Goal: Task Accomplishment & Management: Complete application form

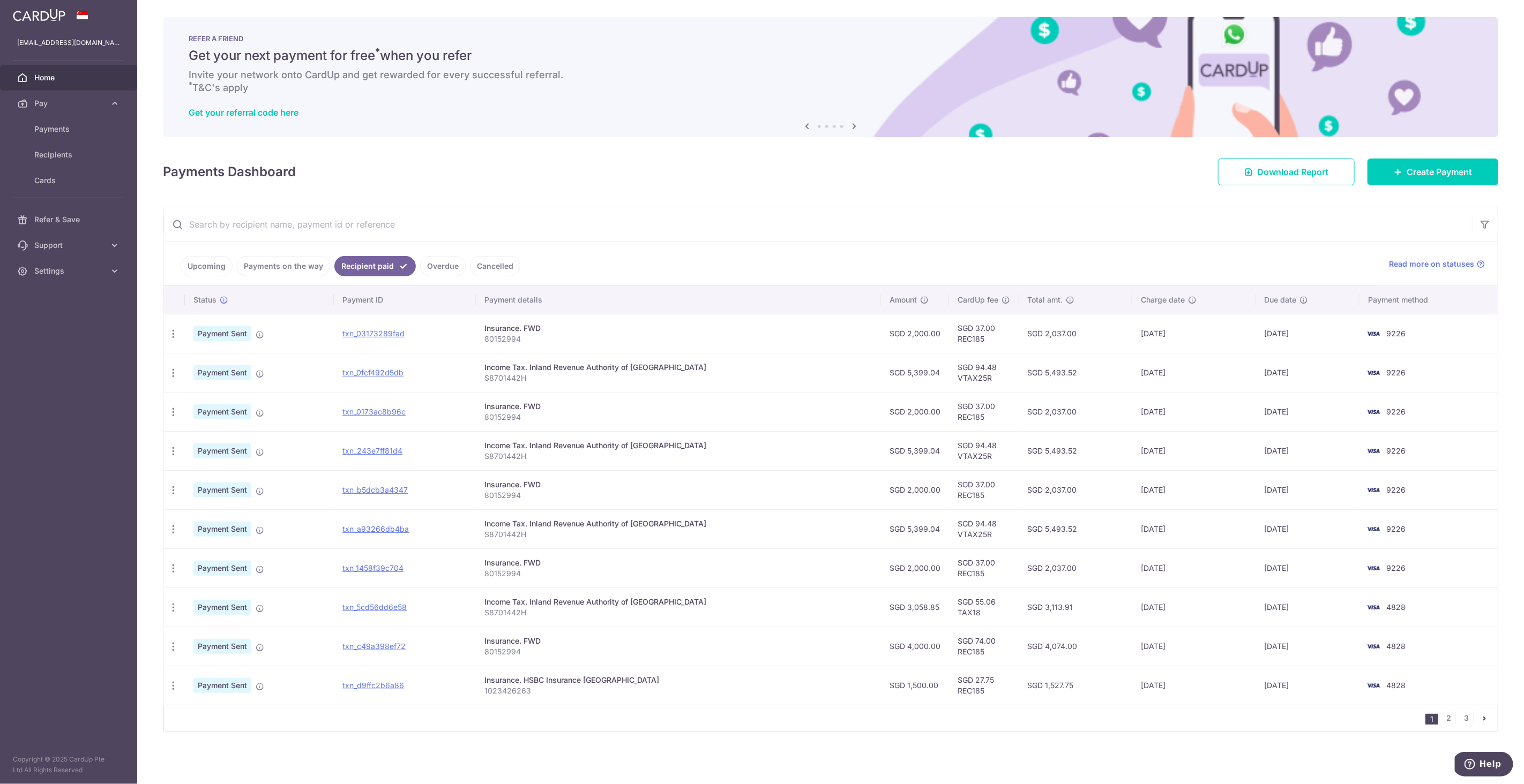
click at [270, 272] on link "Payments on the way" at bounding box center [283, 266] width 93 height 20
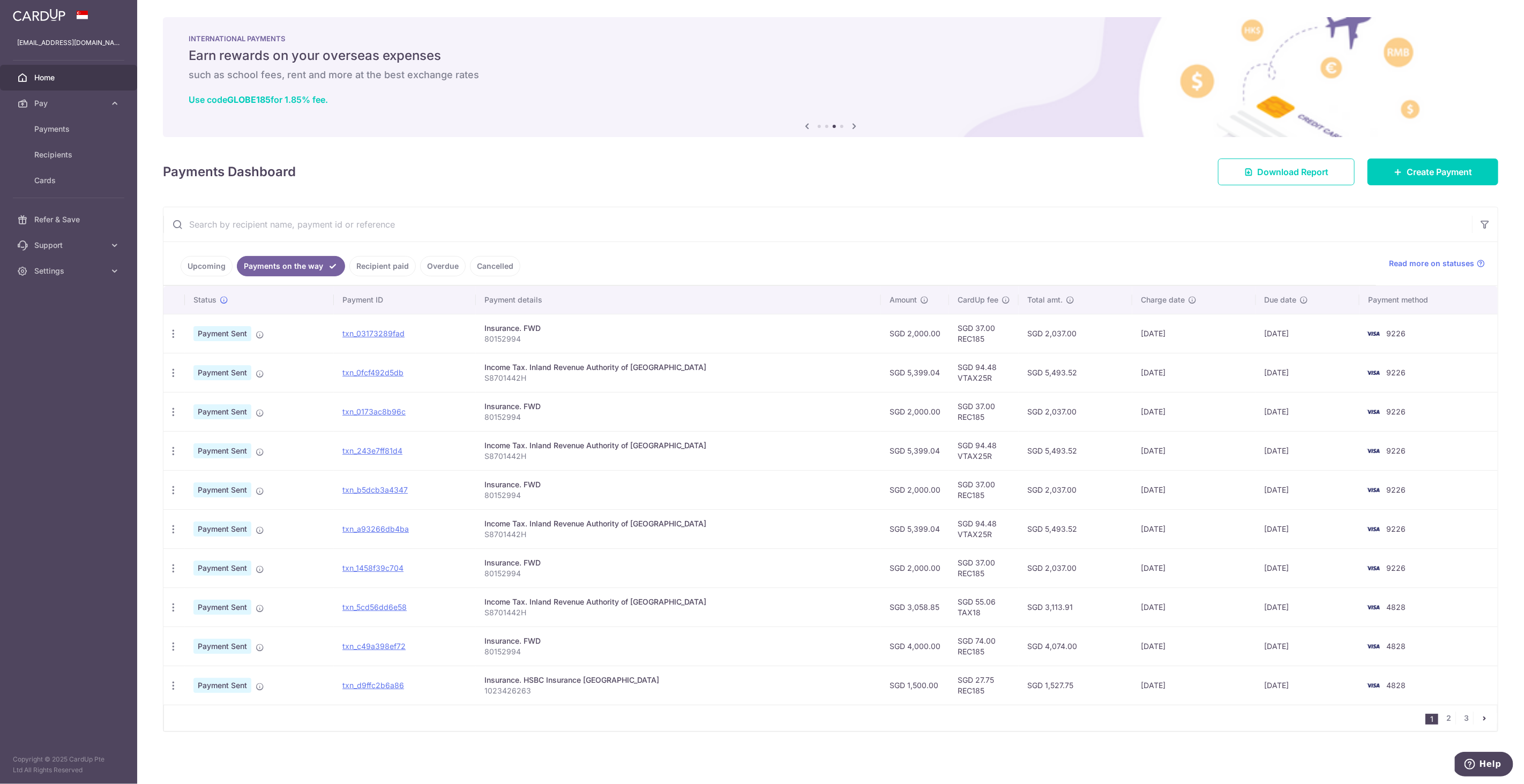
click at [217, 265] on link "Upcoming" at bounding box center [206, 266] width 52 height 20
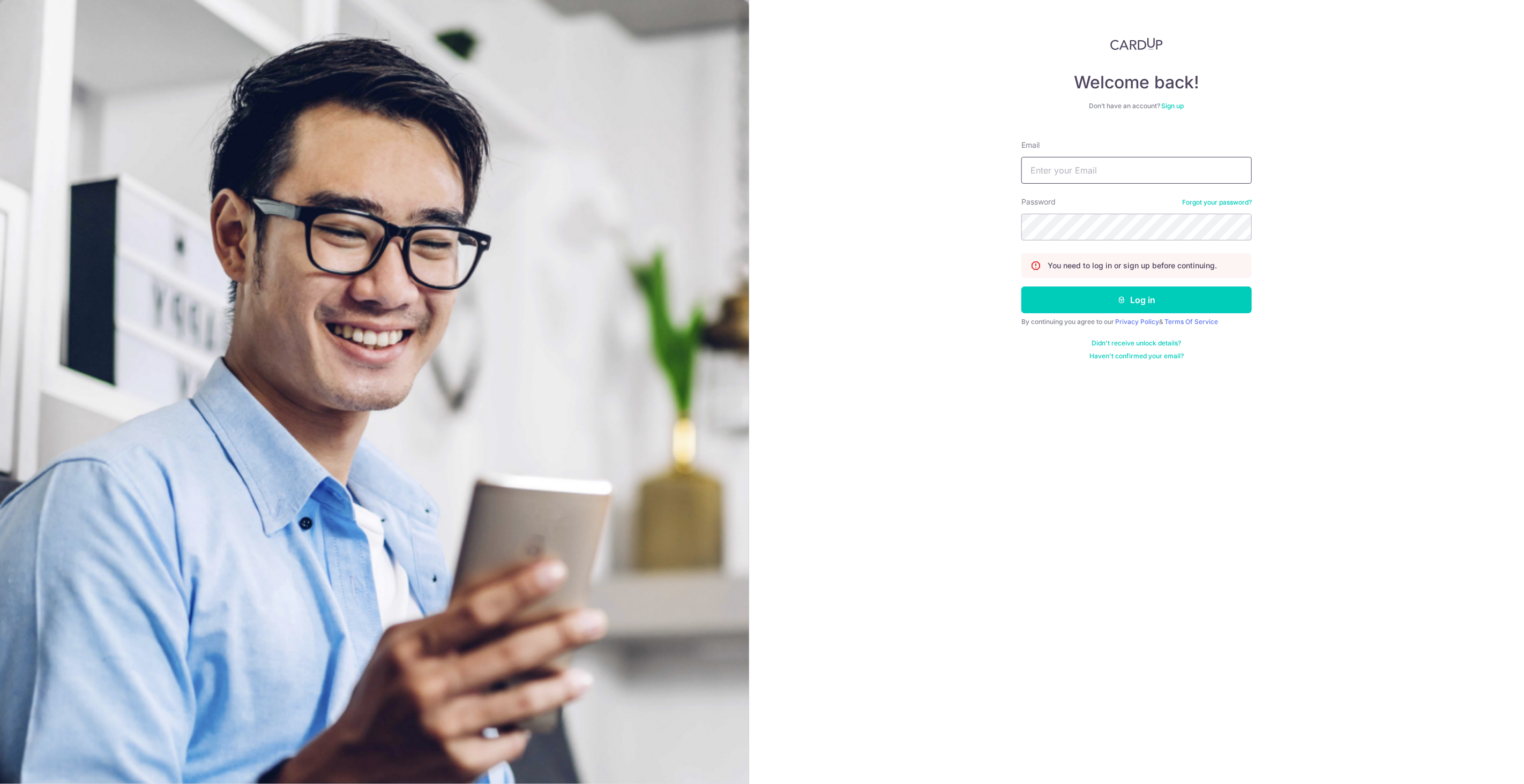
click at [1068, 179] on input "Email" at bounding box center [1136, 170] width 230 height 27
type input "[EMAIL_ADDRESS][DOMAIN_NAME]"
click at [1021, 287] on button "Log in" at bounding box center [1136, 300] width 230 height 27
click at [1153, 292] on button "Log in" at bounding box center [1136, 300] width 230 height 27
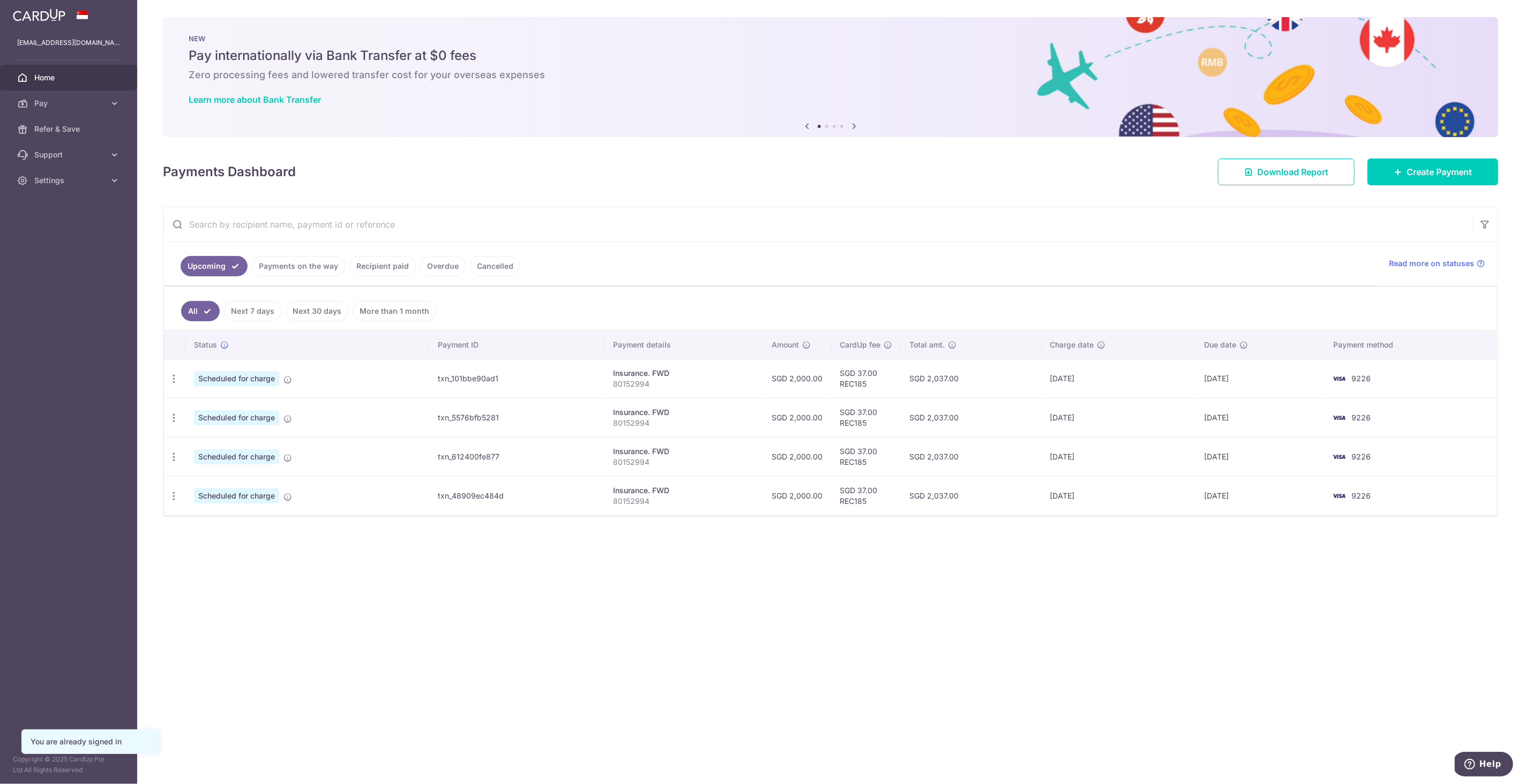
click at [268, 262] on link "Payments on the way" at bounding box center [299, 266] width 93 height 20
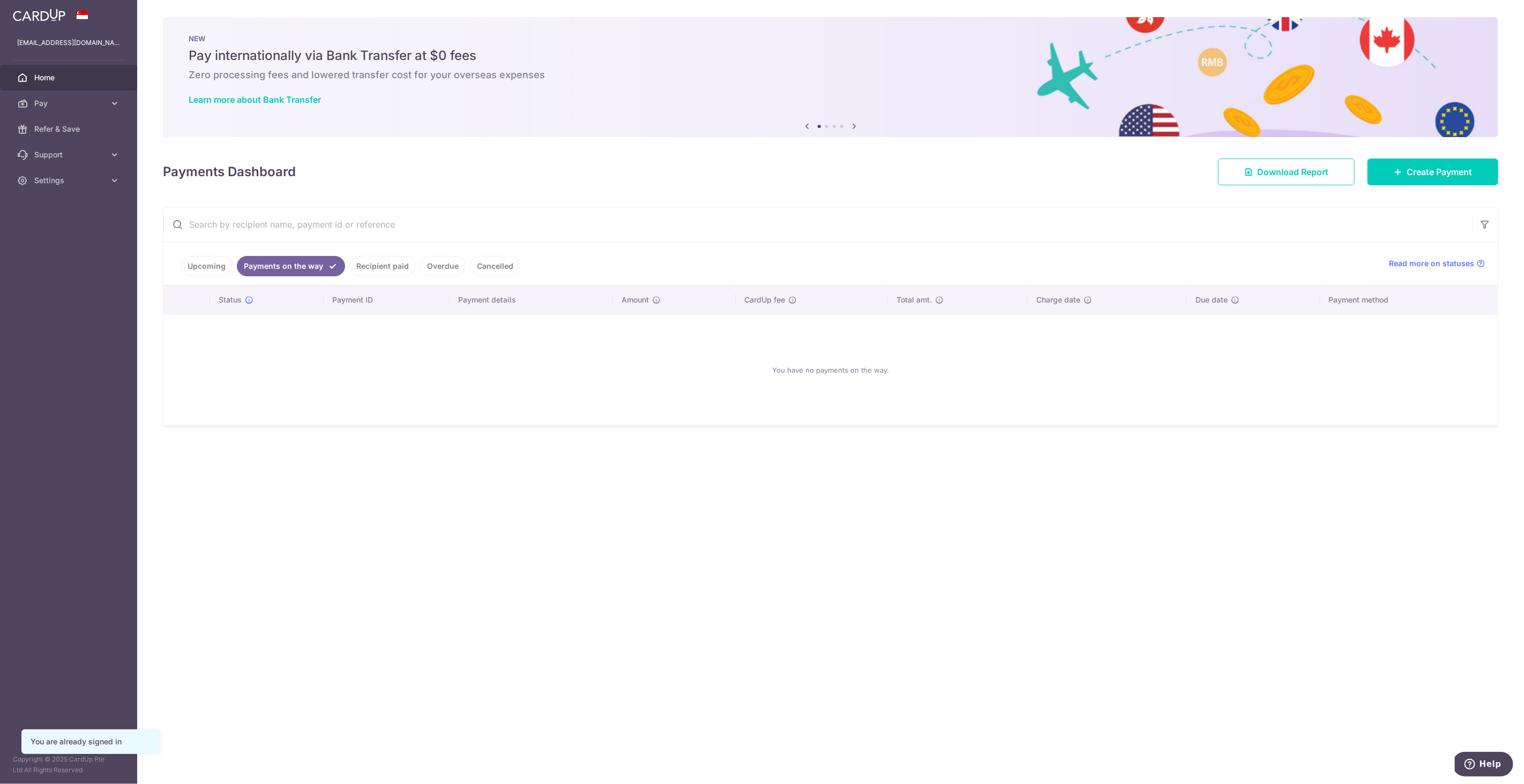
click at [377, 262] on link "Recipient paid" at bounding box center [383, 266] width 66 height 20
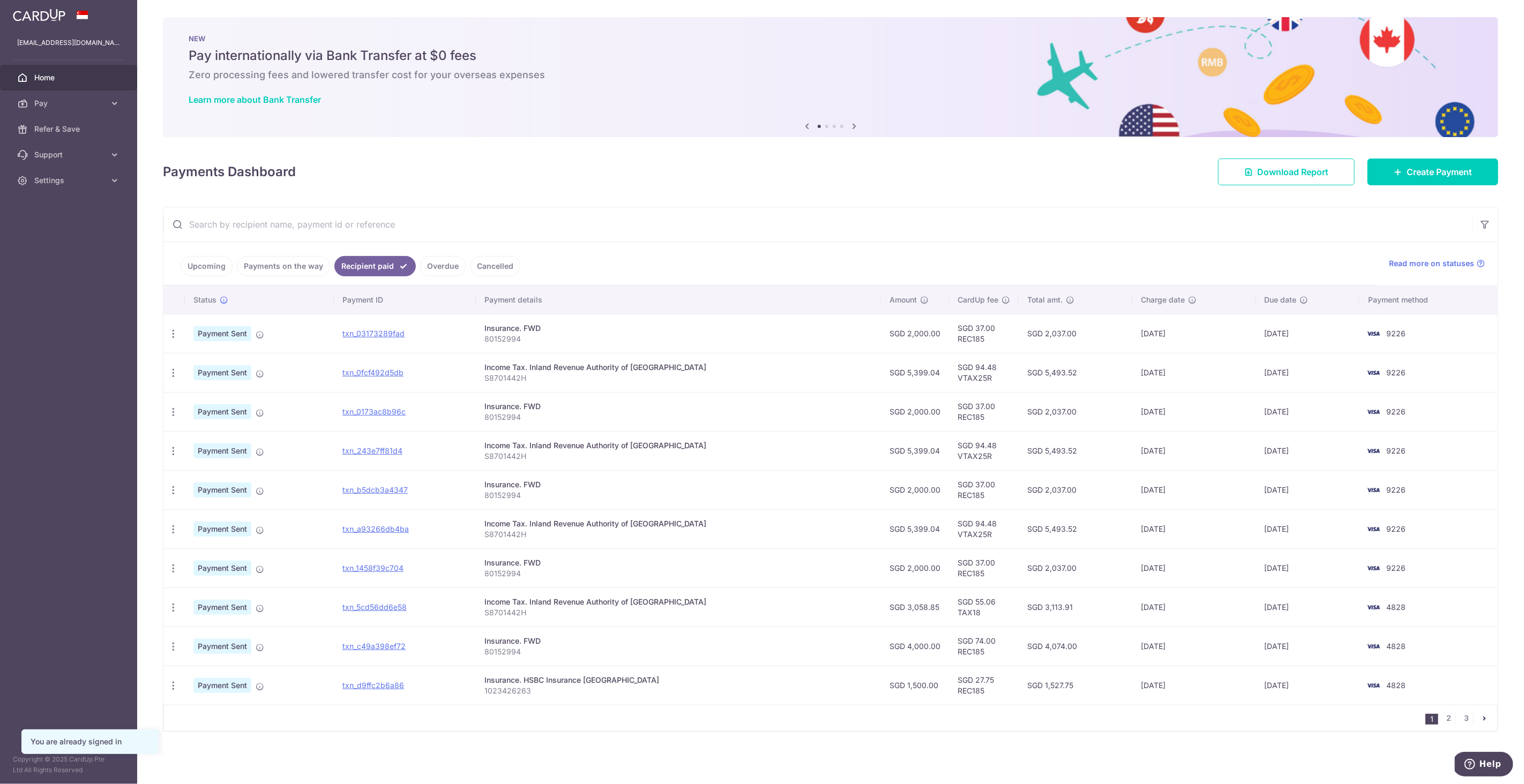
click at [283, 265] on link "Payments on the way" at bounding box center [283, 266] width 93 height 20
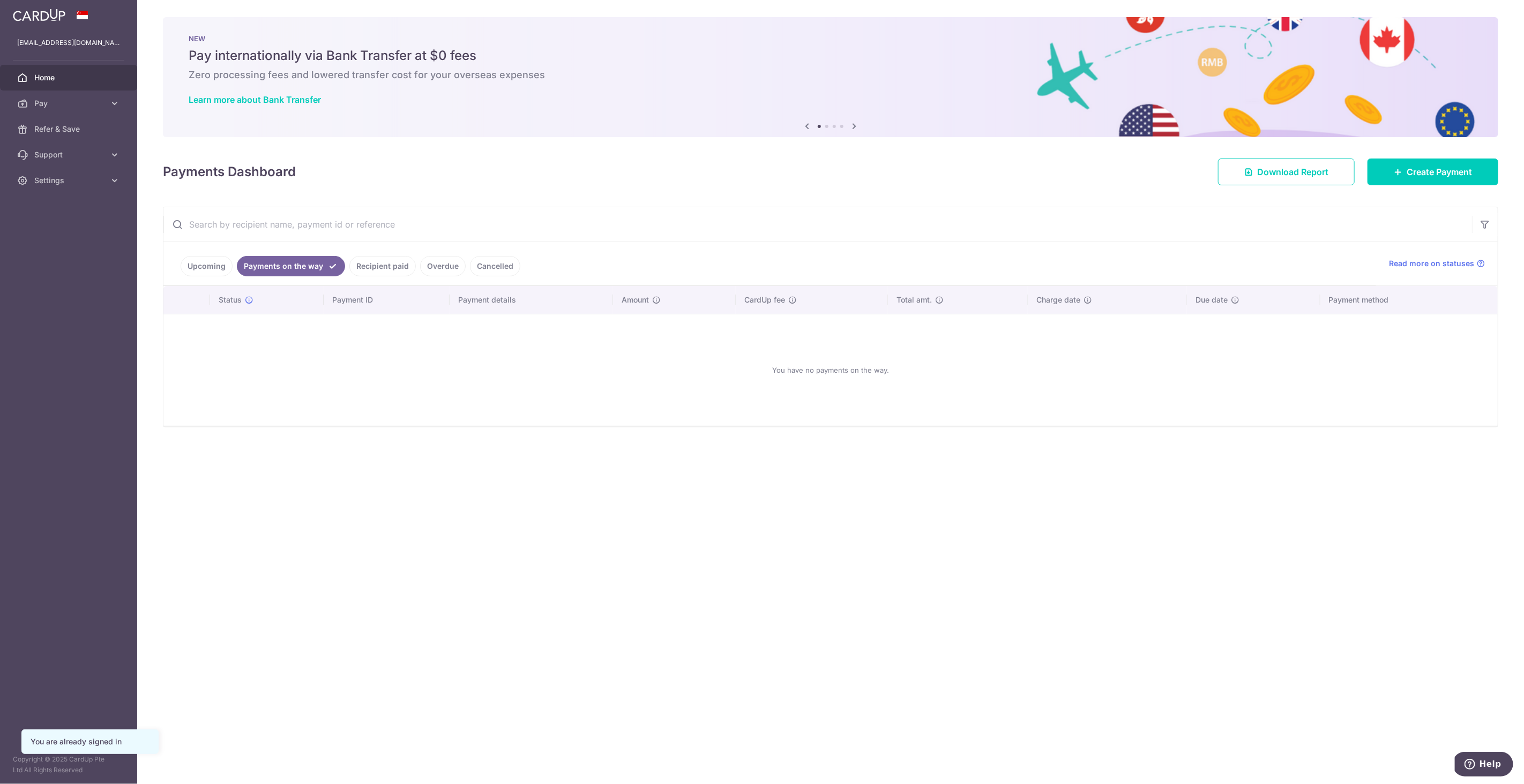
click at [202, 268] on link "Upcoming" at bounding box center [206, 266] width 52 height 20
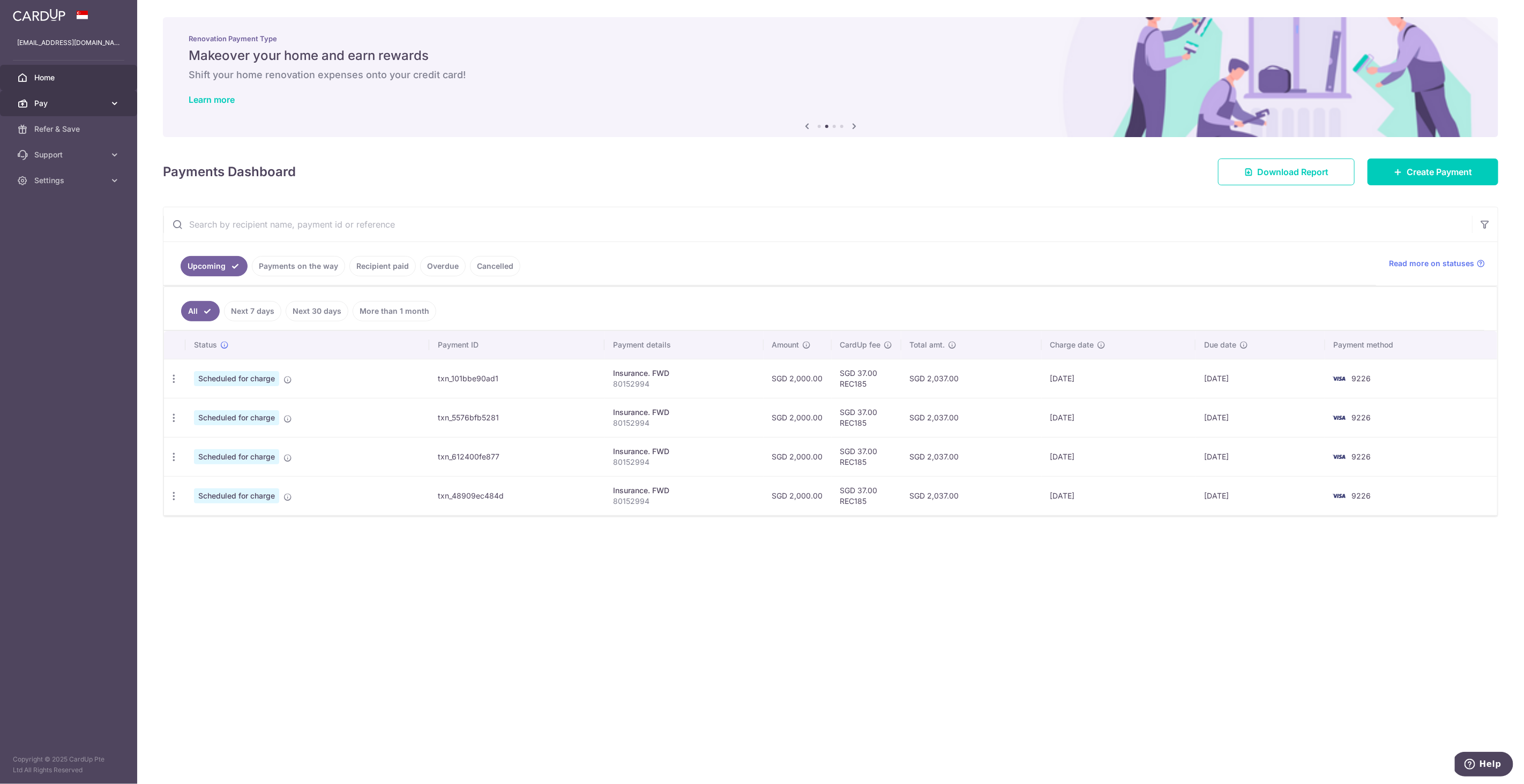
click at [48, 102] on span "Pay" at bounding box center [70, 103] width 71 height 11
click at [54, 127] on span "Payments" at bounding box center [70, 129] width 71 height 11
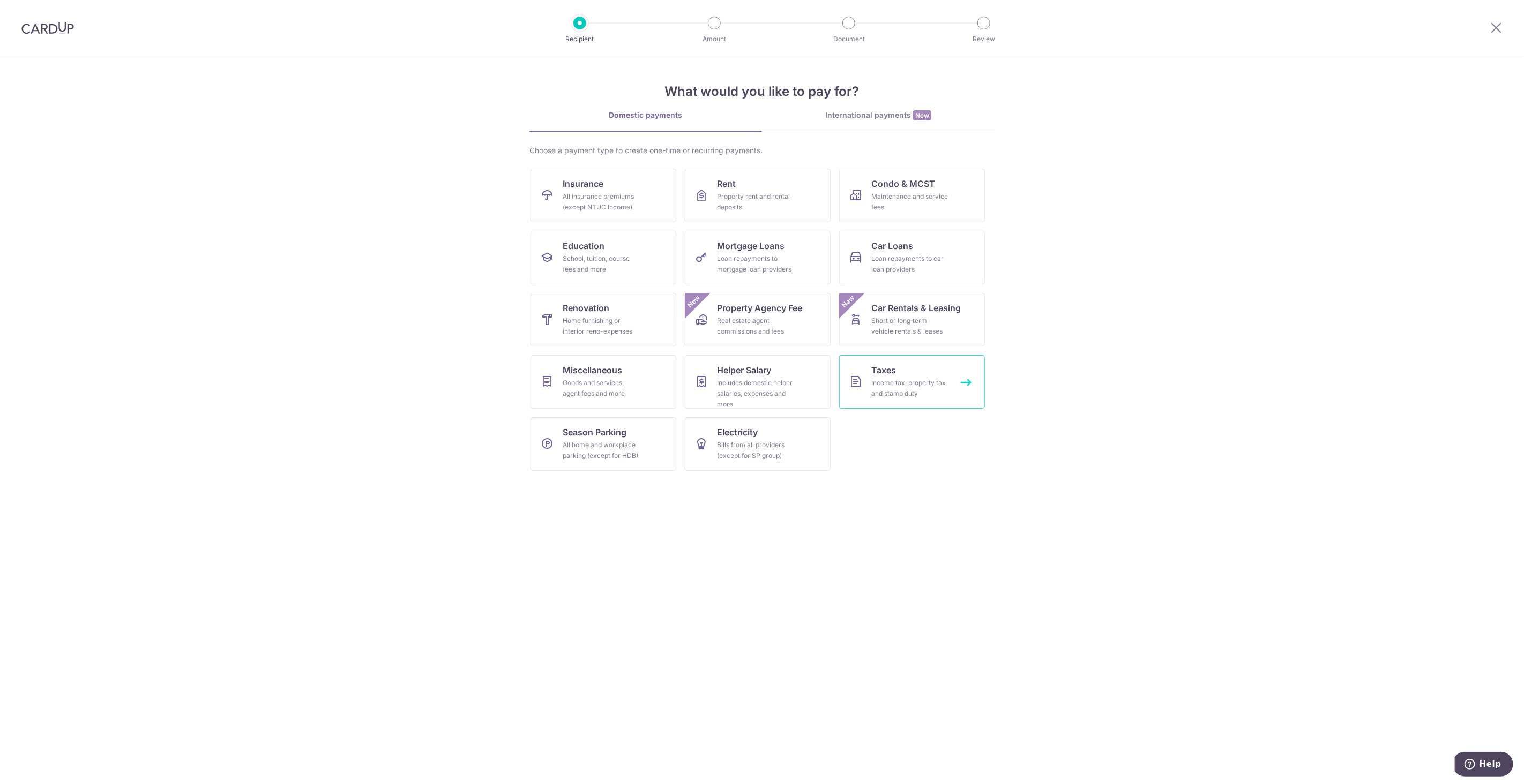
click at [922, 384] on div "Income tax, property tax and stamp duty" at bounding box center [910, 388] width 77 height 21
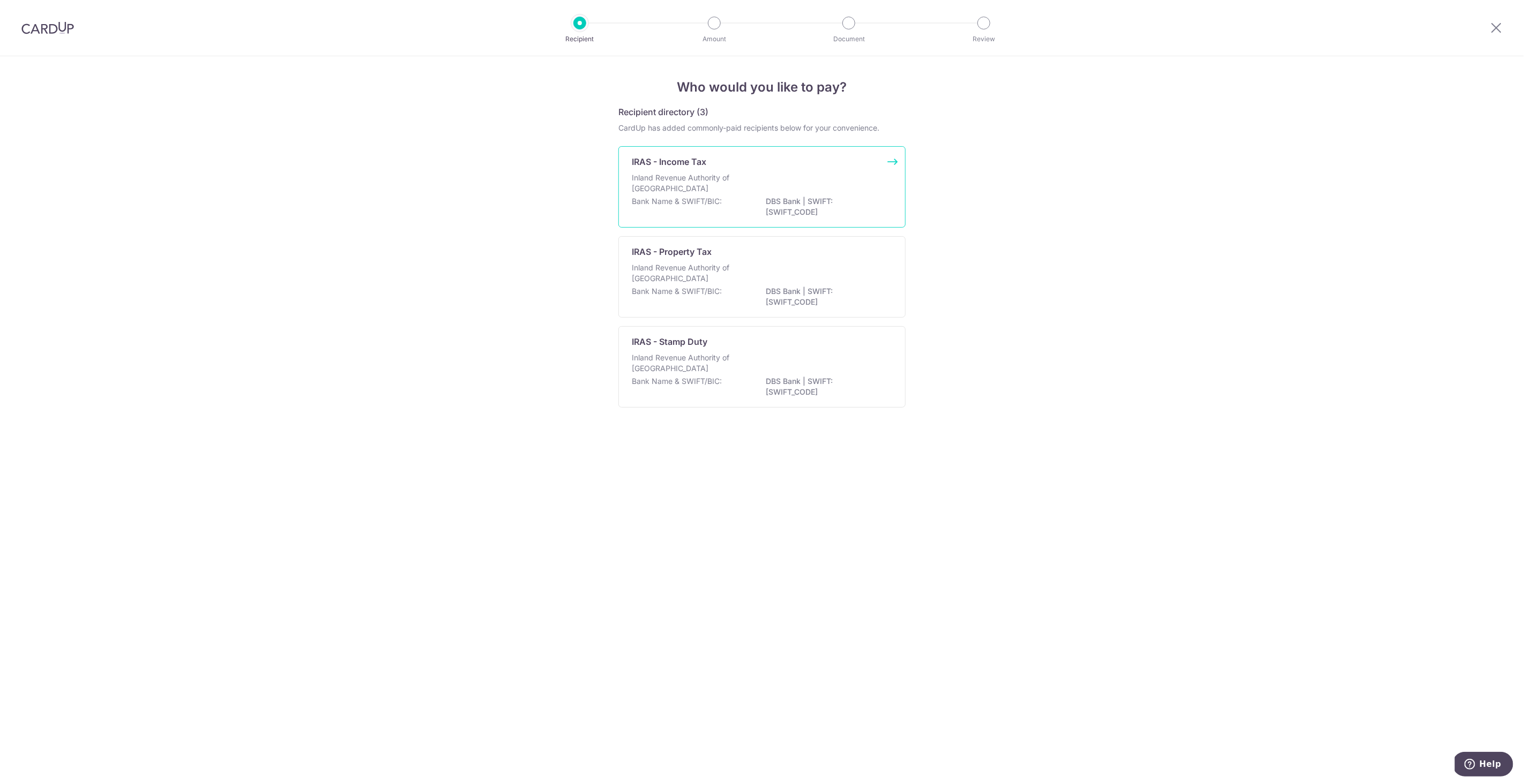
click at [699, 182] on p "Inland Revenue Authority of Singapore" at bounding box center [689, 183] width 114 height 21
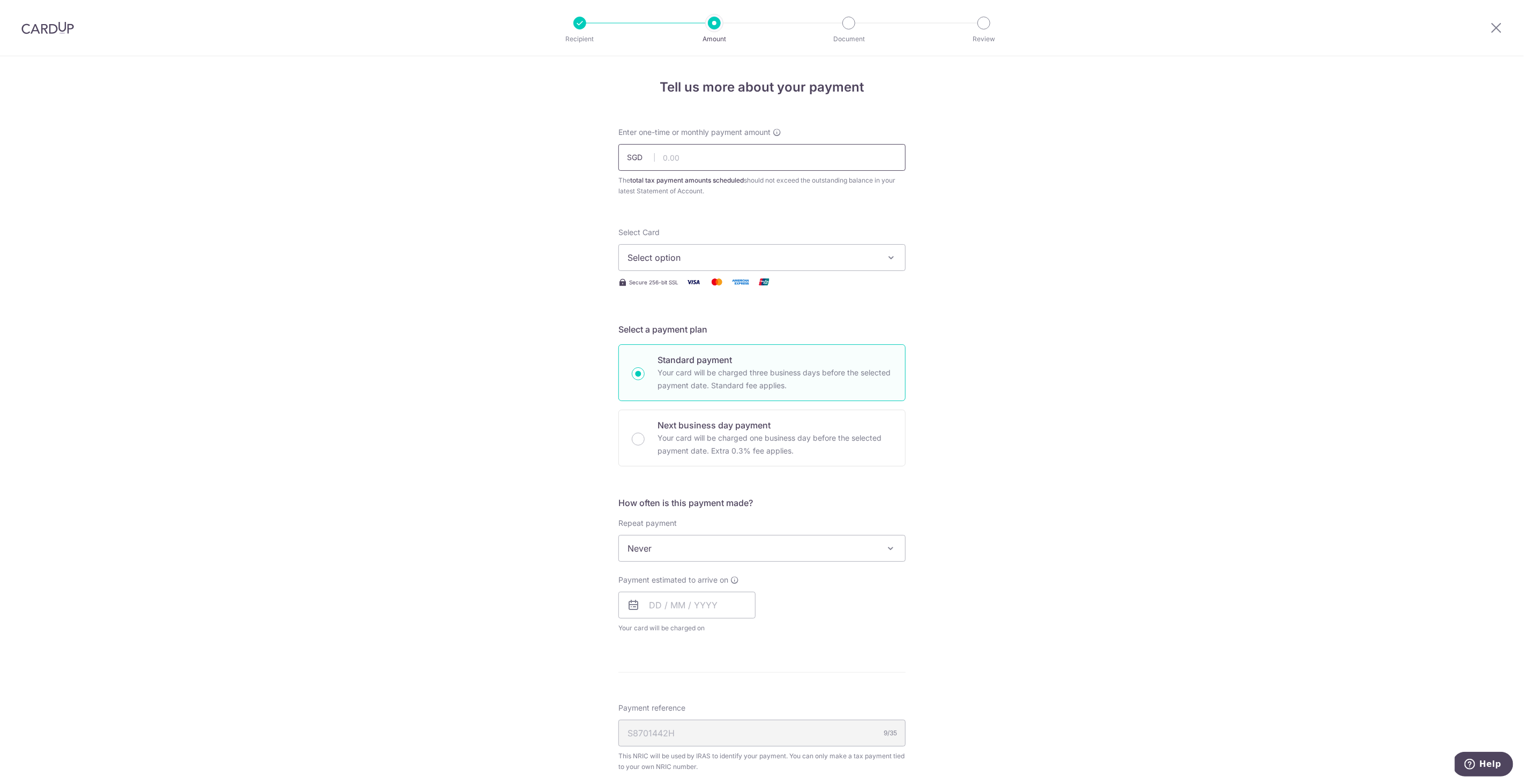
click at [710, 158] on input "text" at bounding box center [761, 157] width 287 height 27
type input "5,399.04"
click at [705, 257] on span "Select option" at bounding box center [753, 258] width 250 height 13
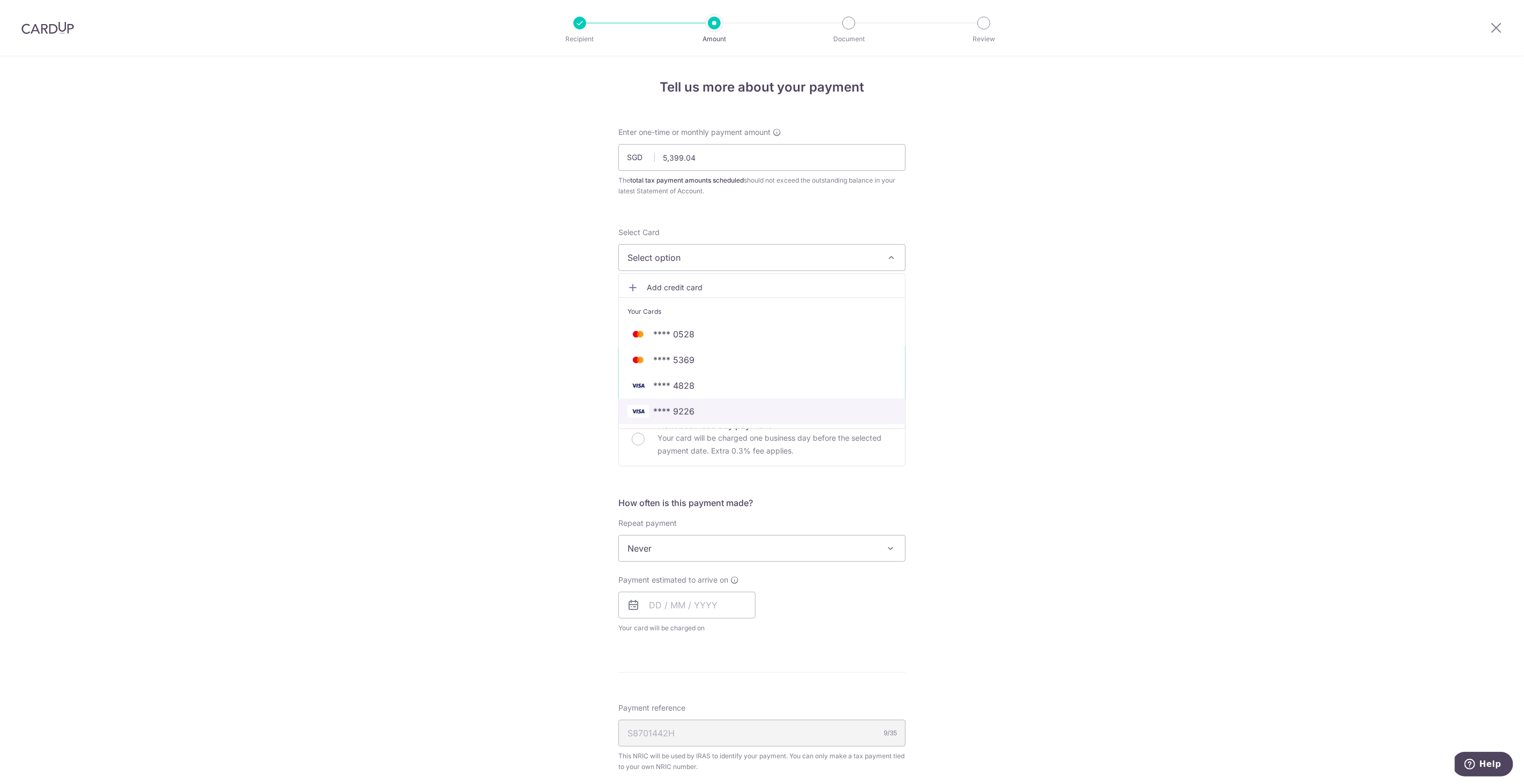
click at [721, 407] on span "**** 9226" at bounding box center [762, 412] width 269 height 13
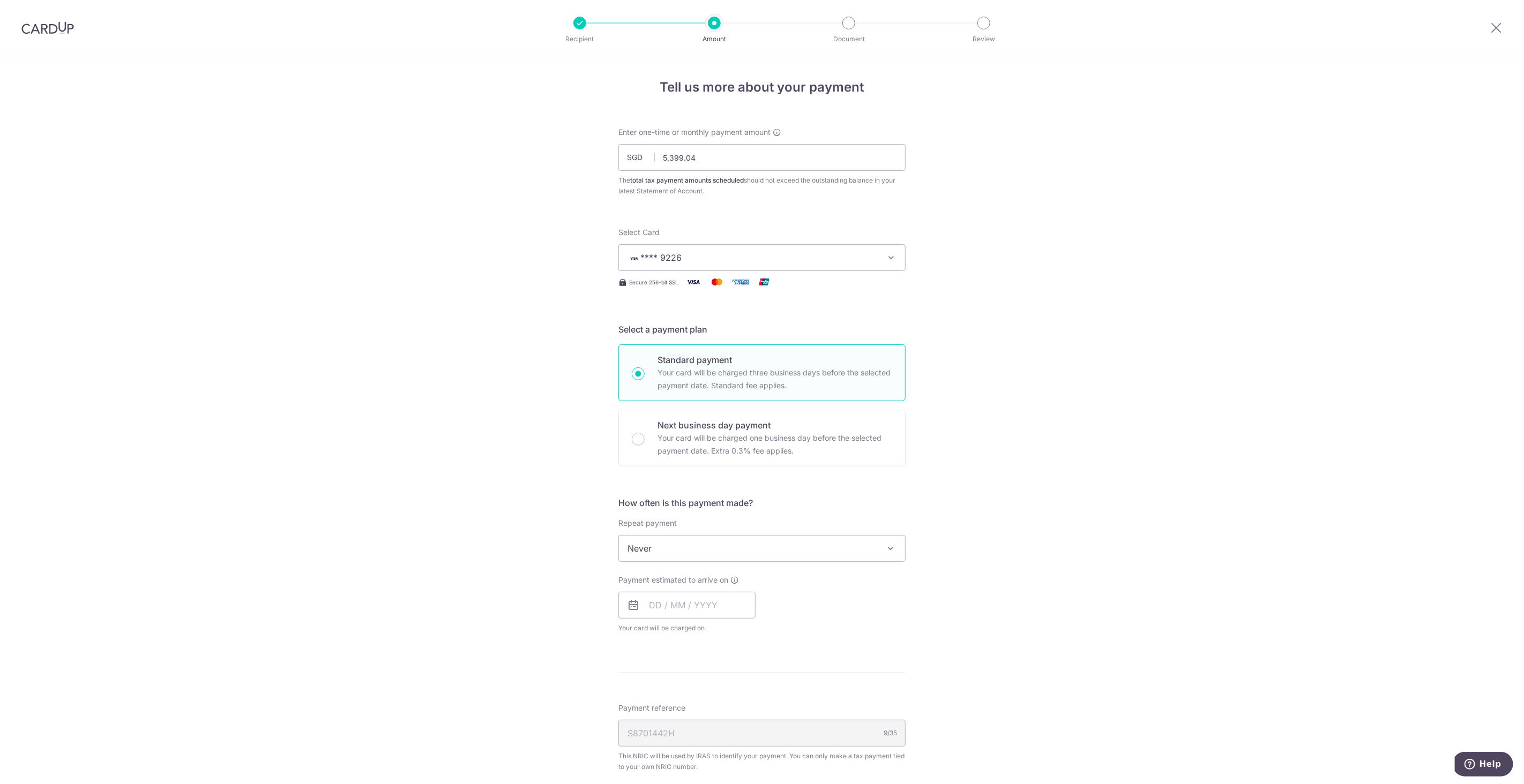
click at [791, 550] on span "Never" at bounding box center [762, 548] width 286 height 25
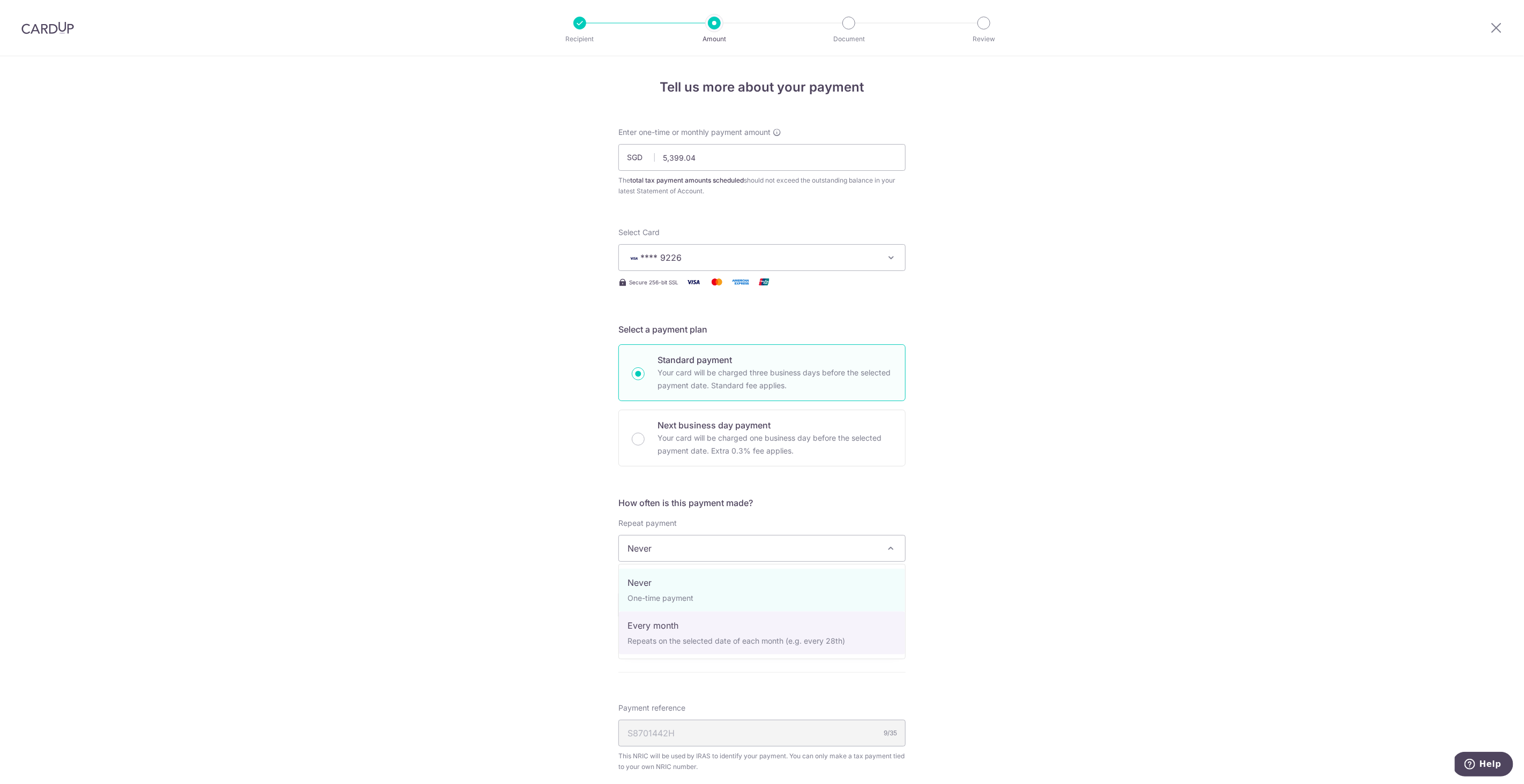
select select "3"
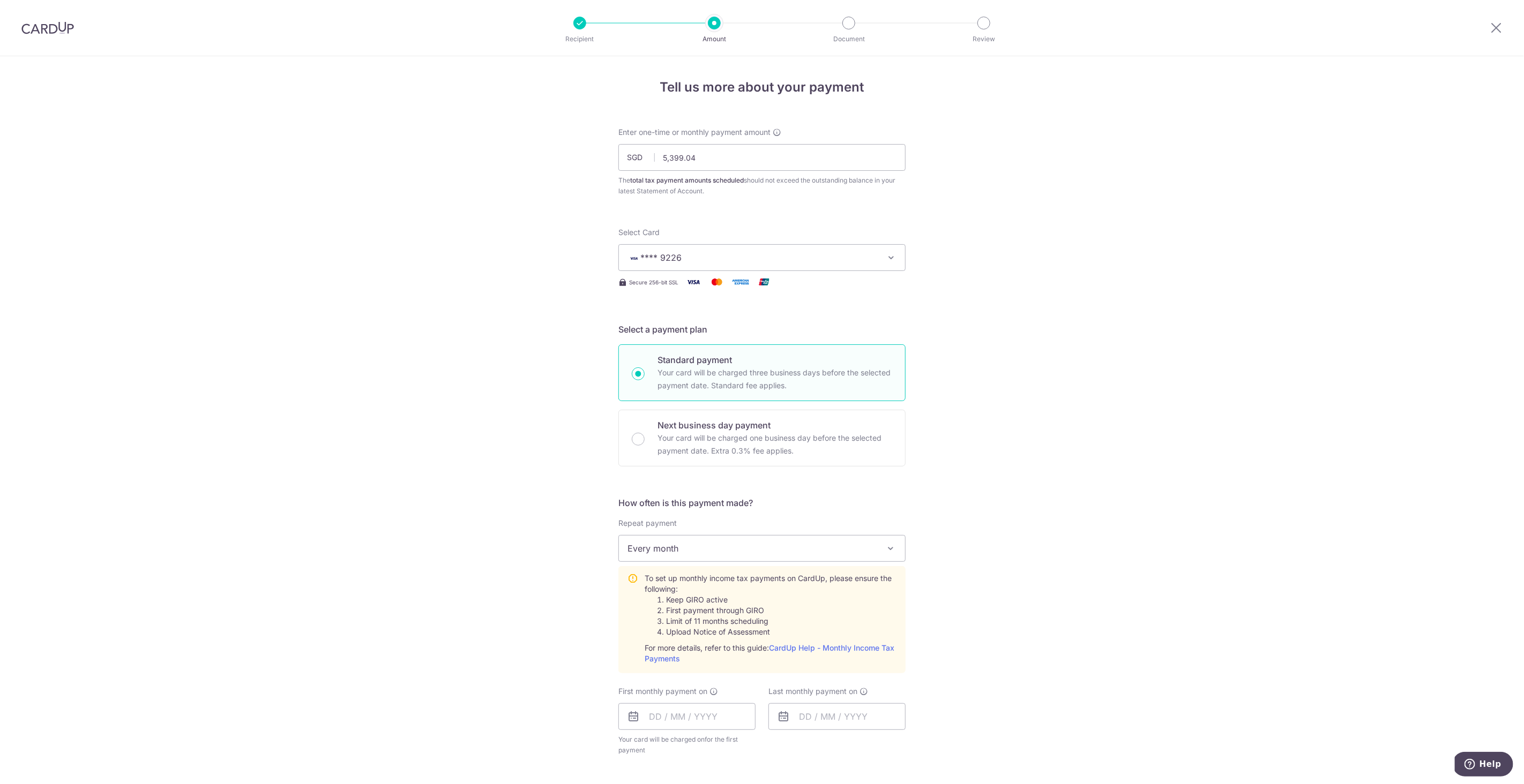
scroll to position [137, 0]
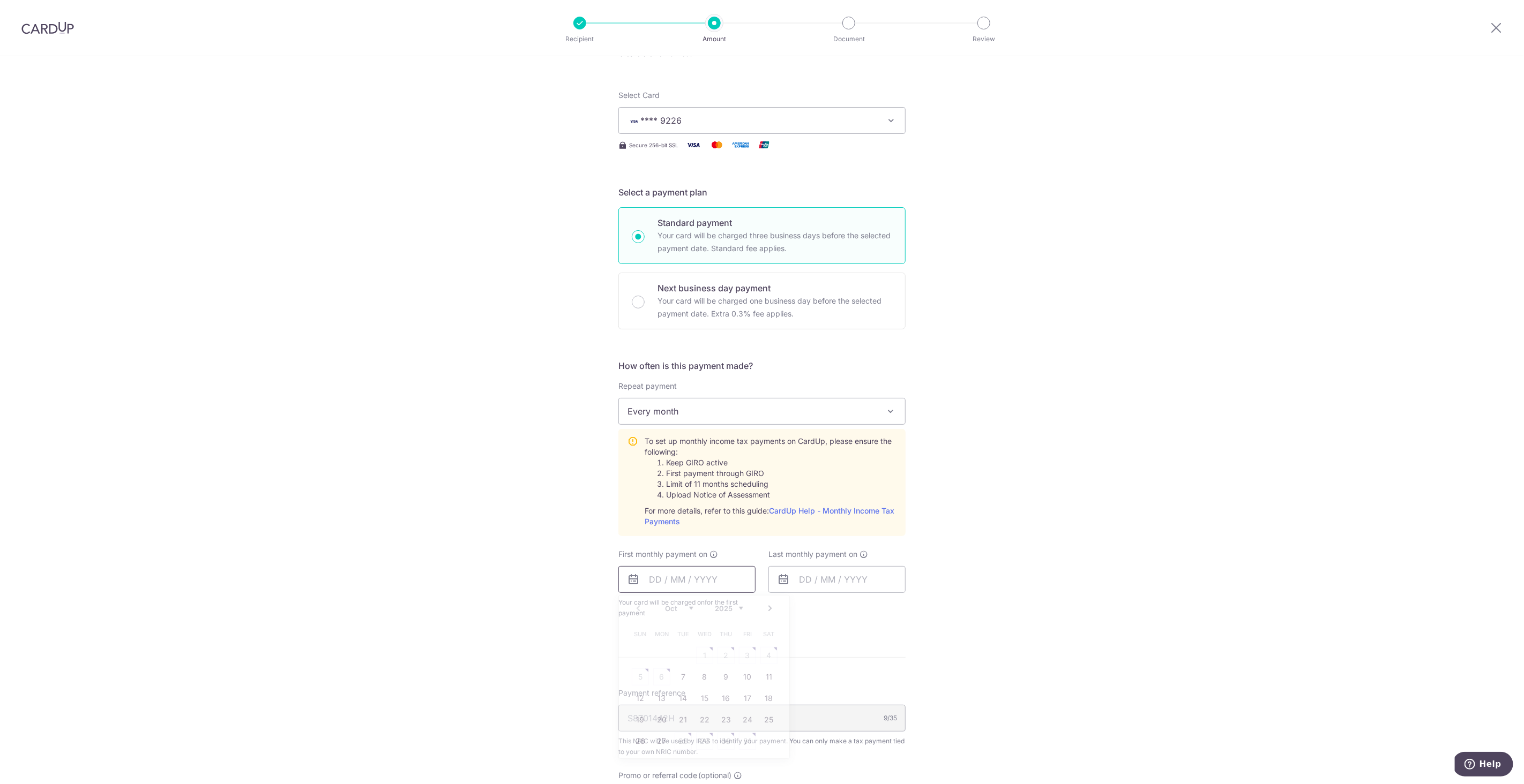
click at [679, 582] on input "text" at bounding box center [687, 579] width 137 height 27
click at [947, 623] on div "Tell us more about your payment Enter one-time or monthly payment amount SGD 5,…" at bounding box center [762, 477] width 1524 height 1117
click at [725, 588] on input "text" at bounding box center [687, 579] width 137 height 27
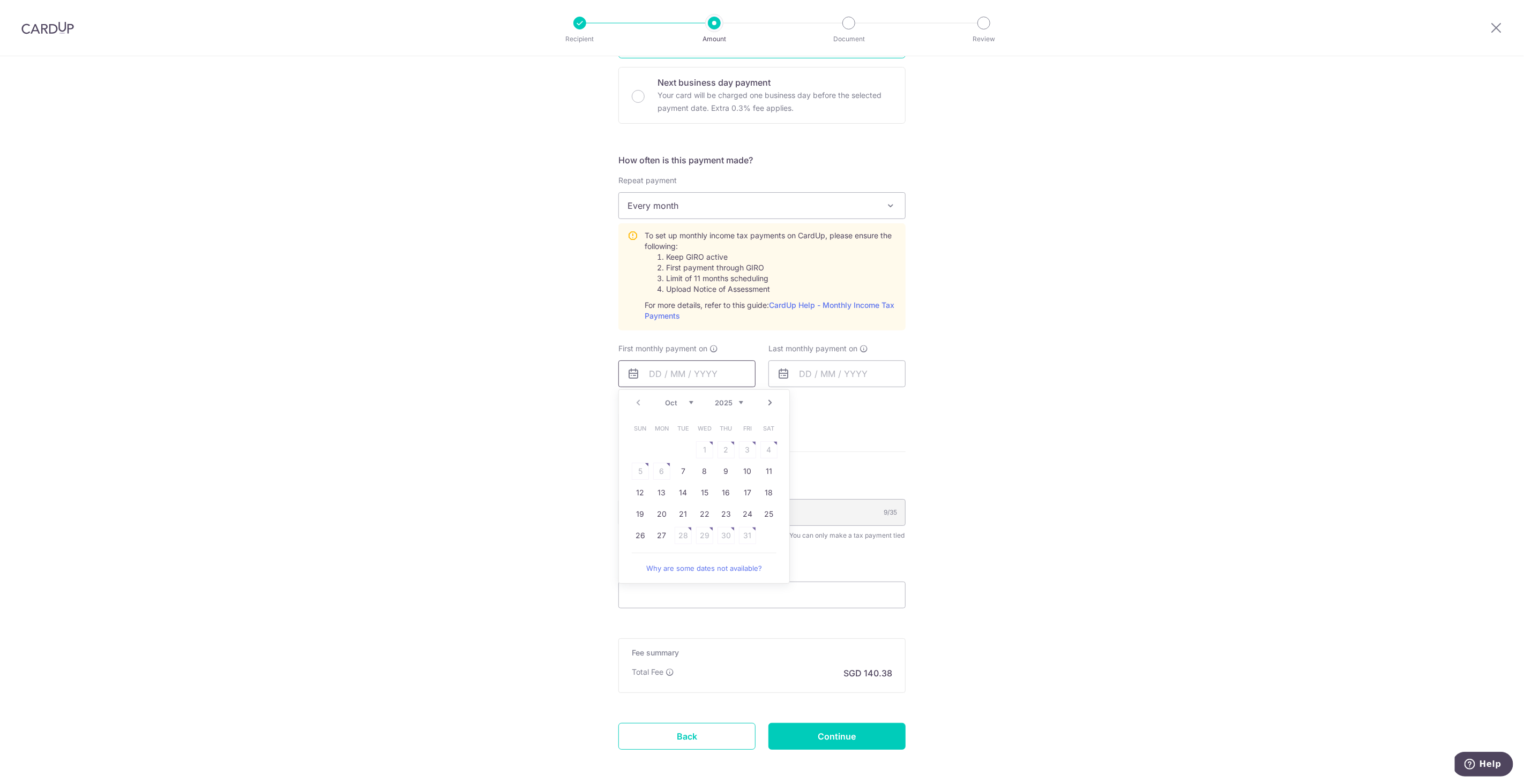
scroll to position [388, 0]
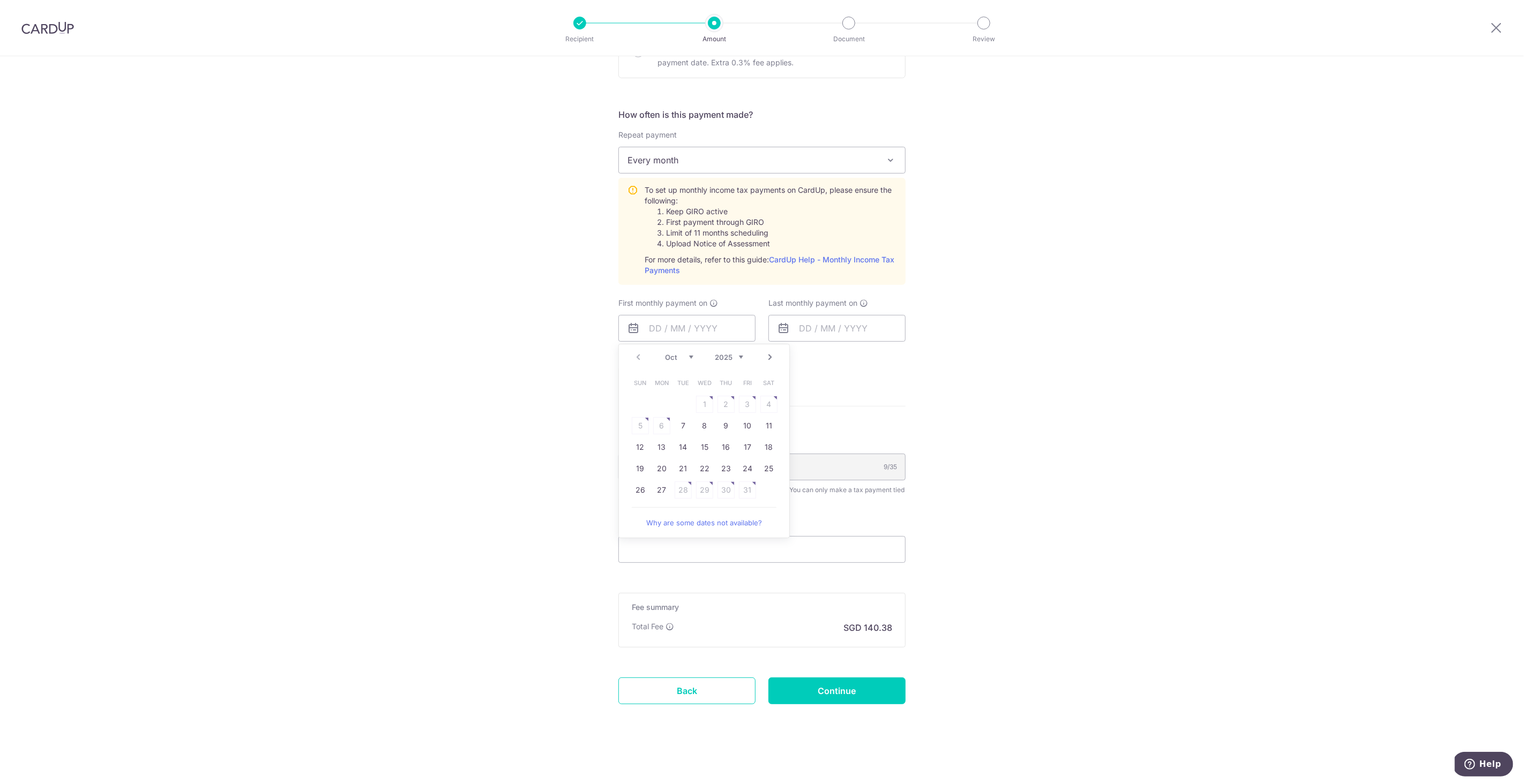
click at [985, 428] on div "Tell us more about your payment Enter one-time or monthly payment amount SGD 5,…" at bounding box center [762, 226] width 1524 height 1117
click at [699, 327] on input "text" at bounding box center [687, 328] width 137 height 27
click at [680, 432] on link "7" at bounding box center [683, 427] width 17 height 17
type input "07/10/2025"
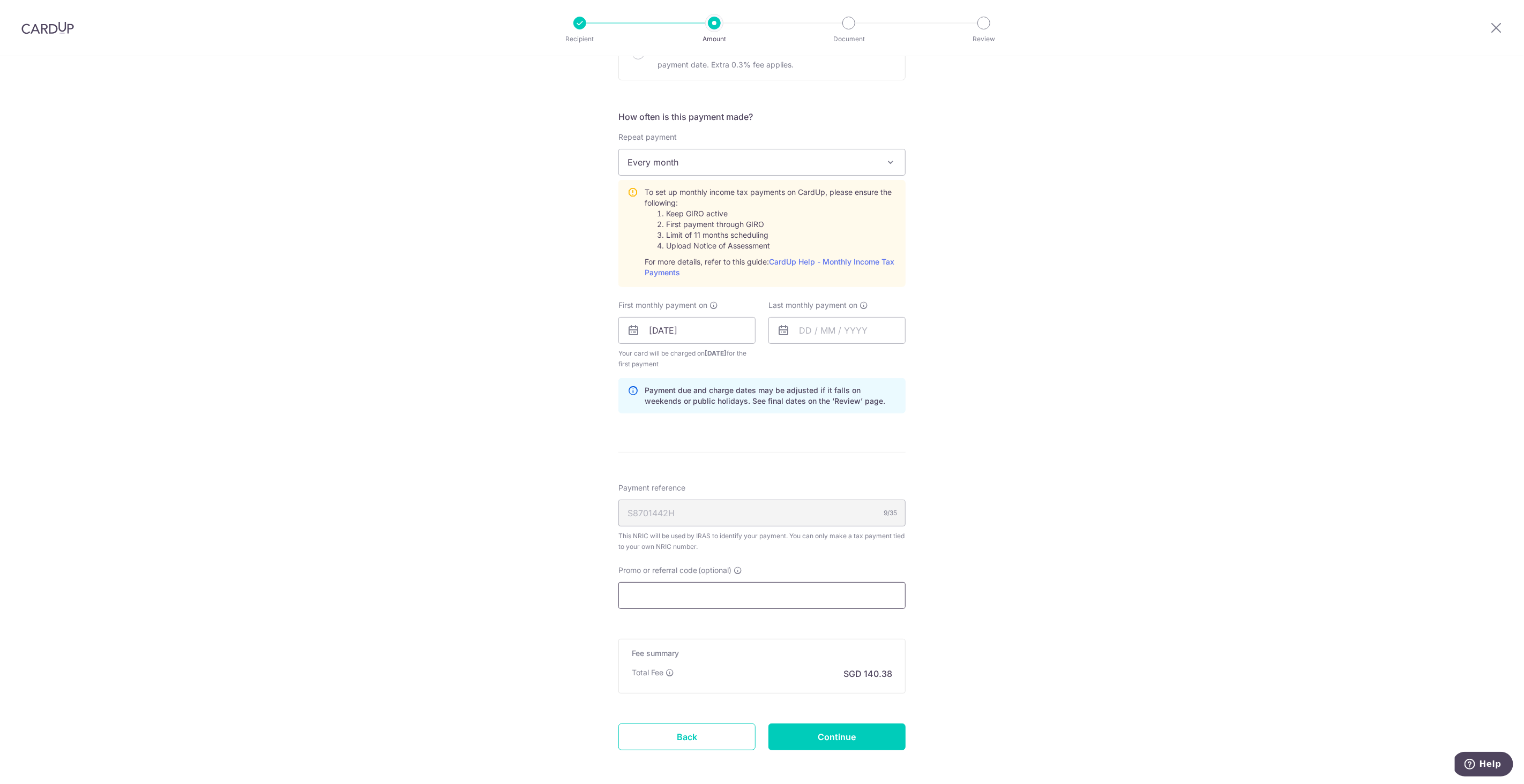
click at [737, 601] on input "Promo or referral code (optional)" at bounding box center [761, 595] width 287 height 27
paste input "VTAX25R"
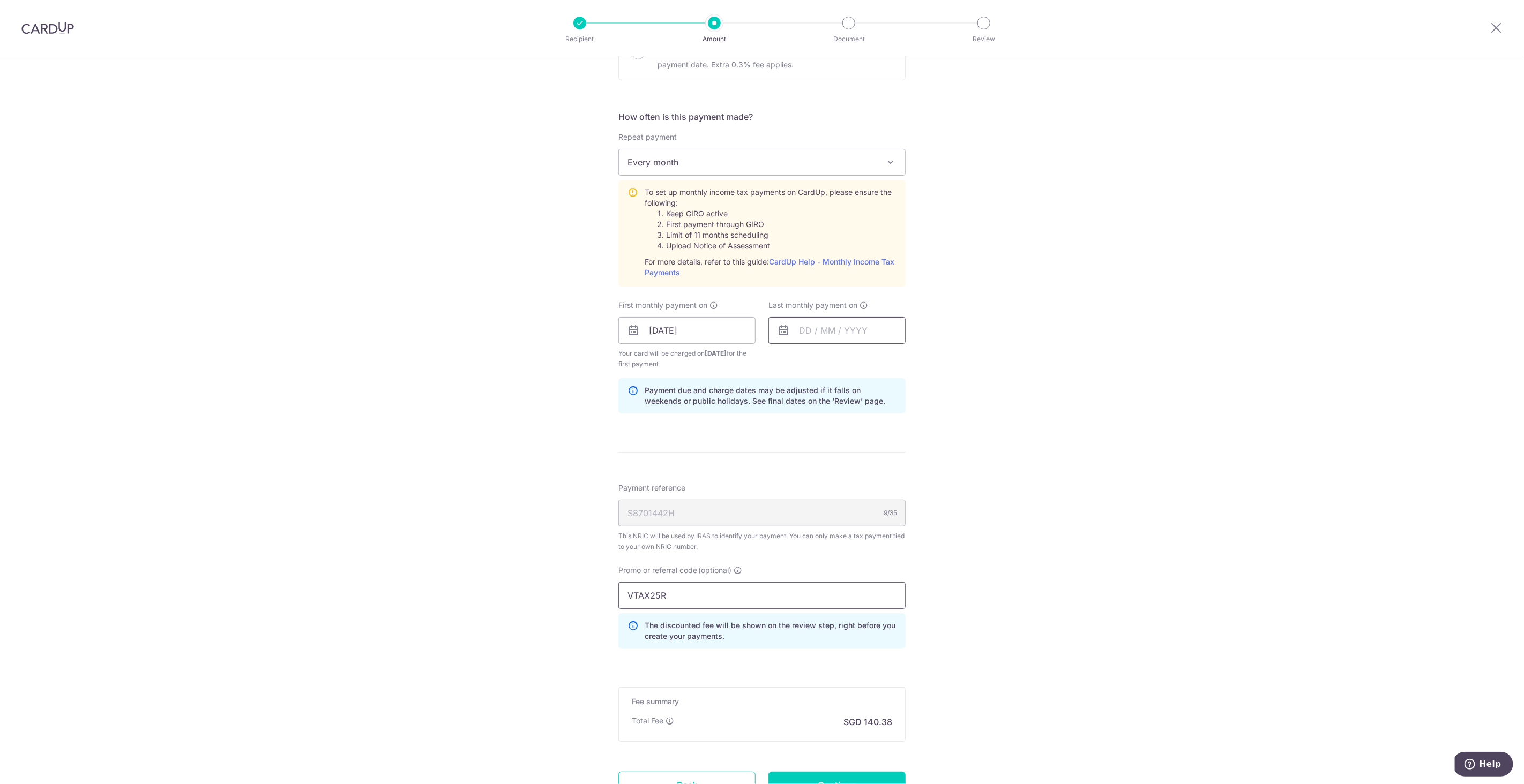
type input "VTAX25R"
click at [861, 331] on input "text" at bounding box center [837, 330] width 137 height 27
click at [922, 357] on link "Next" at bounding box center [920, 359] width 13 height 13
click at [918, 358] on link "Next" at bounding box center [920, 359] width 13 height 13
click at [876, 475] on link "25" at bounding box center [876, 471] width 17 height 17
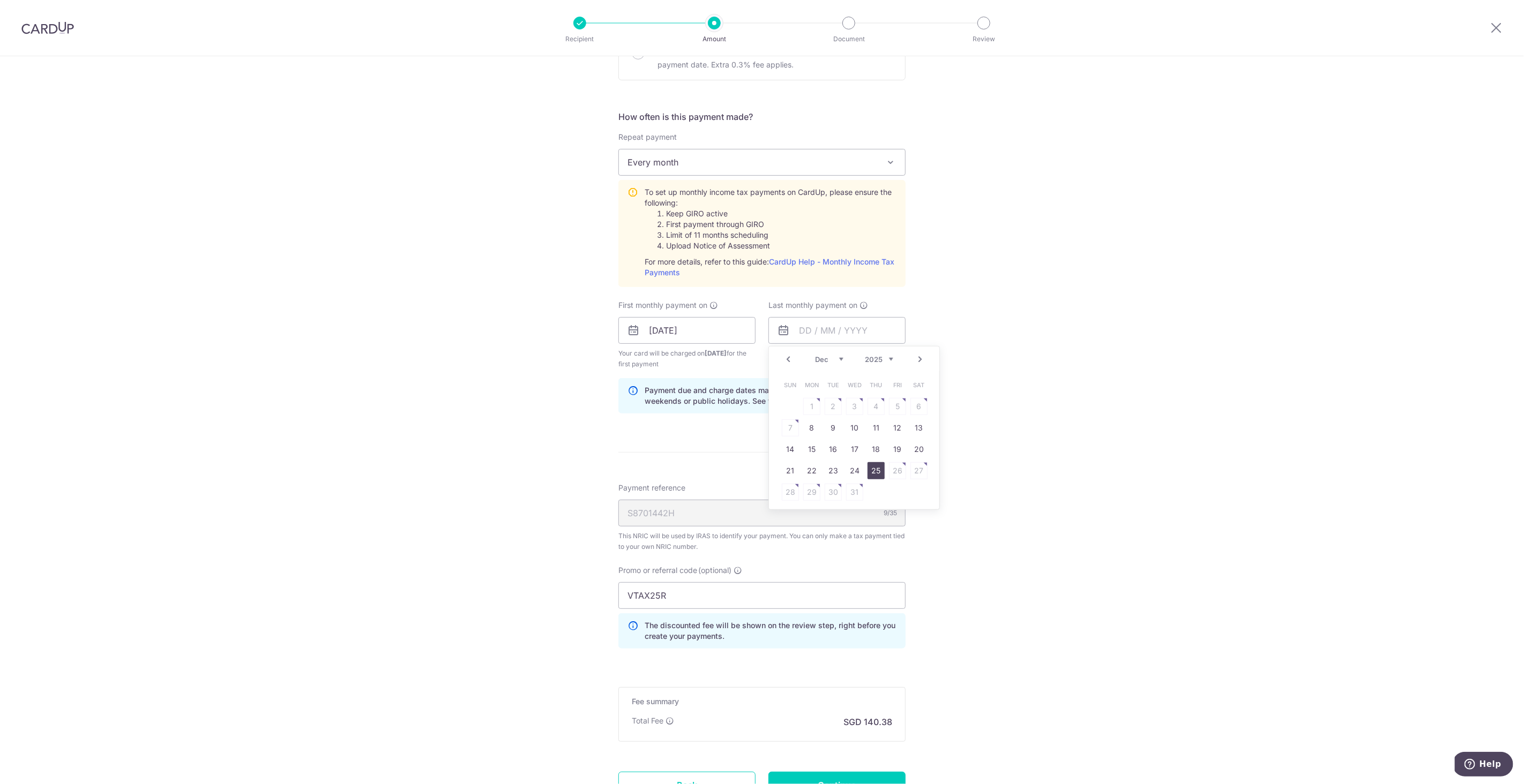
type input "25/12/2025"
drag, startPoint x: 987, startPoint y: 469, endPoint x: 884, endPoint y: 514, distance: 112.4
click at [987, 469] on div "Tell us more about your payment Enter one-time or monthly payment amount SGD 5,…" at bounding box center [762, 274] width 1524 height 1209
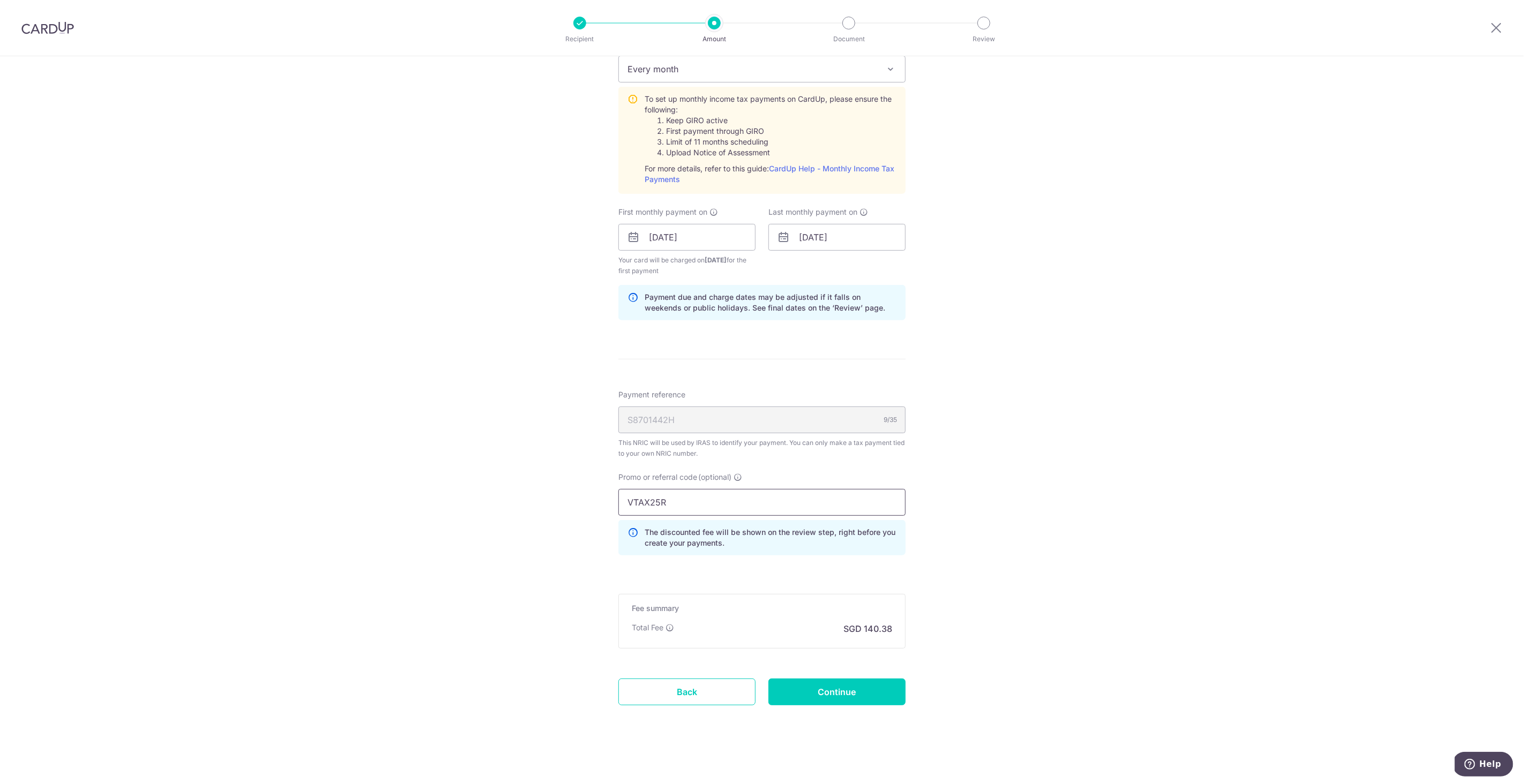
scroll to position [481, 0]
click at [785, 657] on form "Enter one-time or monthly payment amount SGD 5,399.04 5399.04 The total tax pay…" at bounding box center [761, 190] width 287 height 1088
click at [833, 692] on input "Continue" at bounding box center [837, 690] width 137 height 27
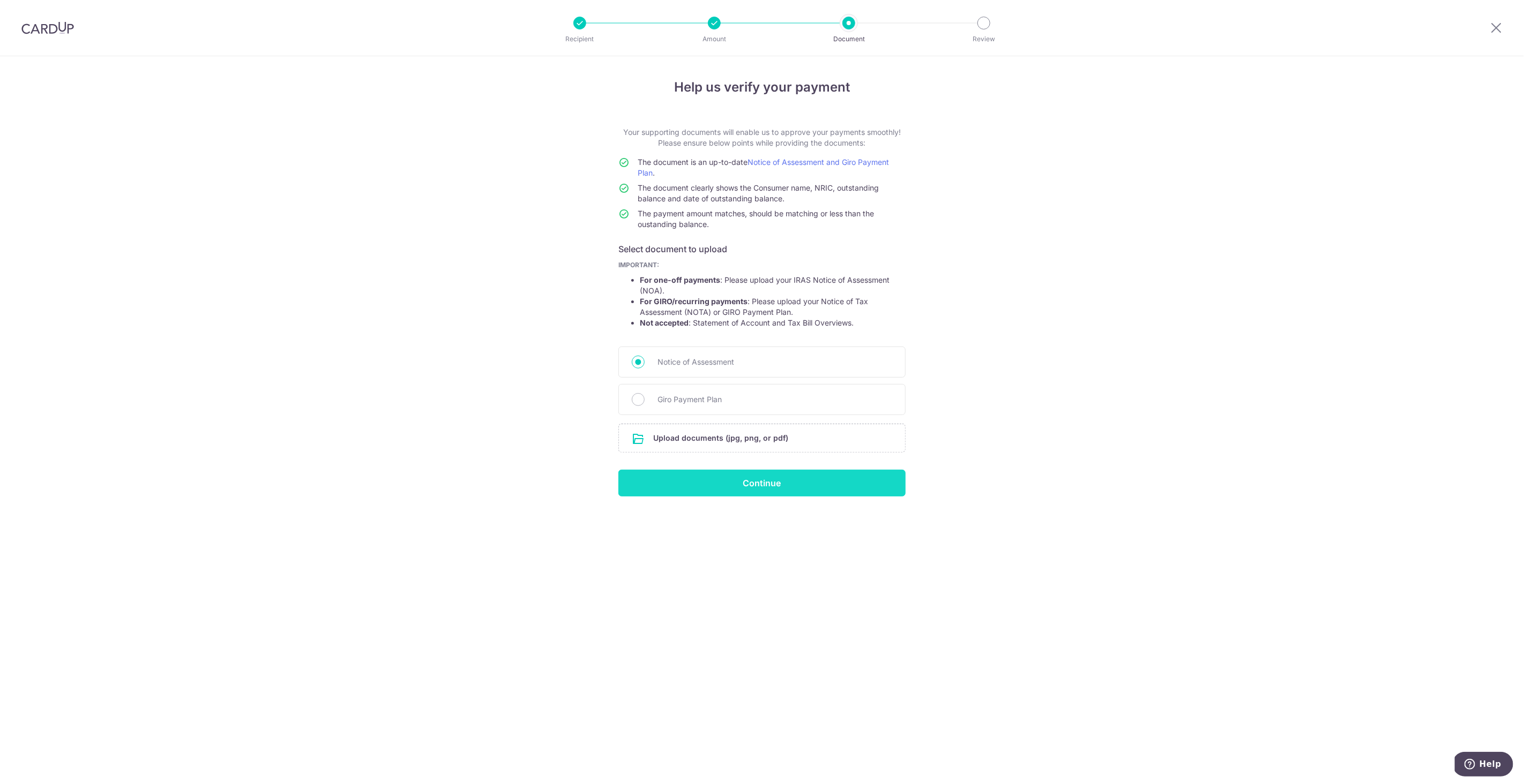
click at [760, 482] on input "Continue" at bounding box center [761, 482] width 287 height 27
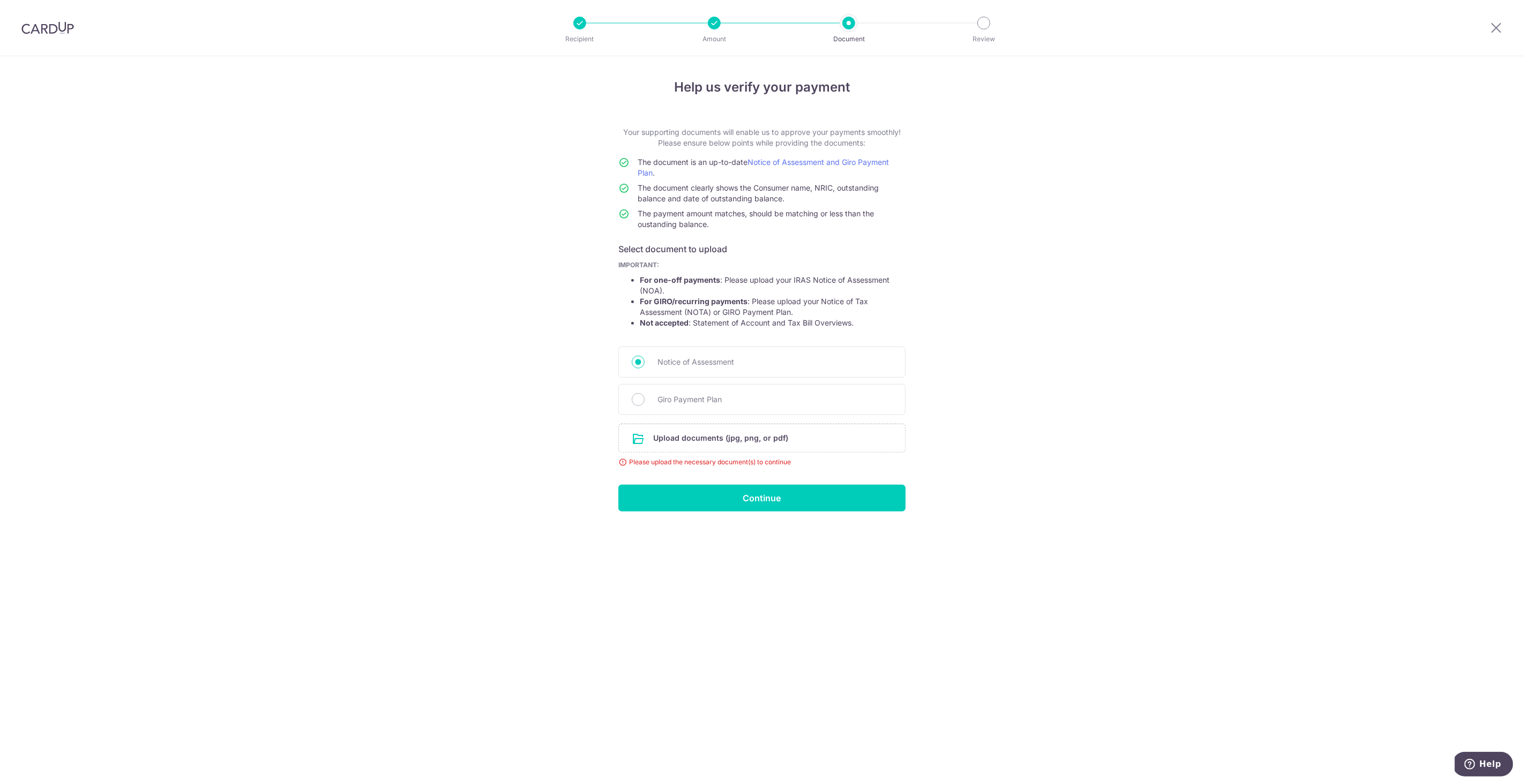
click at [1061, 374] on div "Help us verify your payment Your supporting documents will enable us to approve…" at bounding box center [762, 420] width 1524 height 728
click at [778, 502] on input "Continue" at bounding box center [761, 498] width 287 height 27
click at [709, 446] on input "file" at bounding box center [762, 438] width 286 height 28
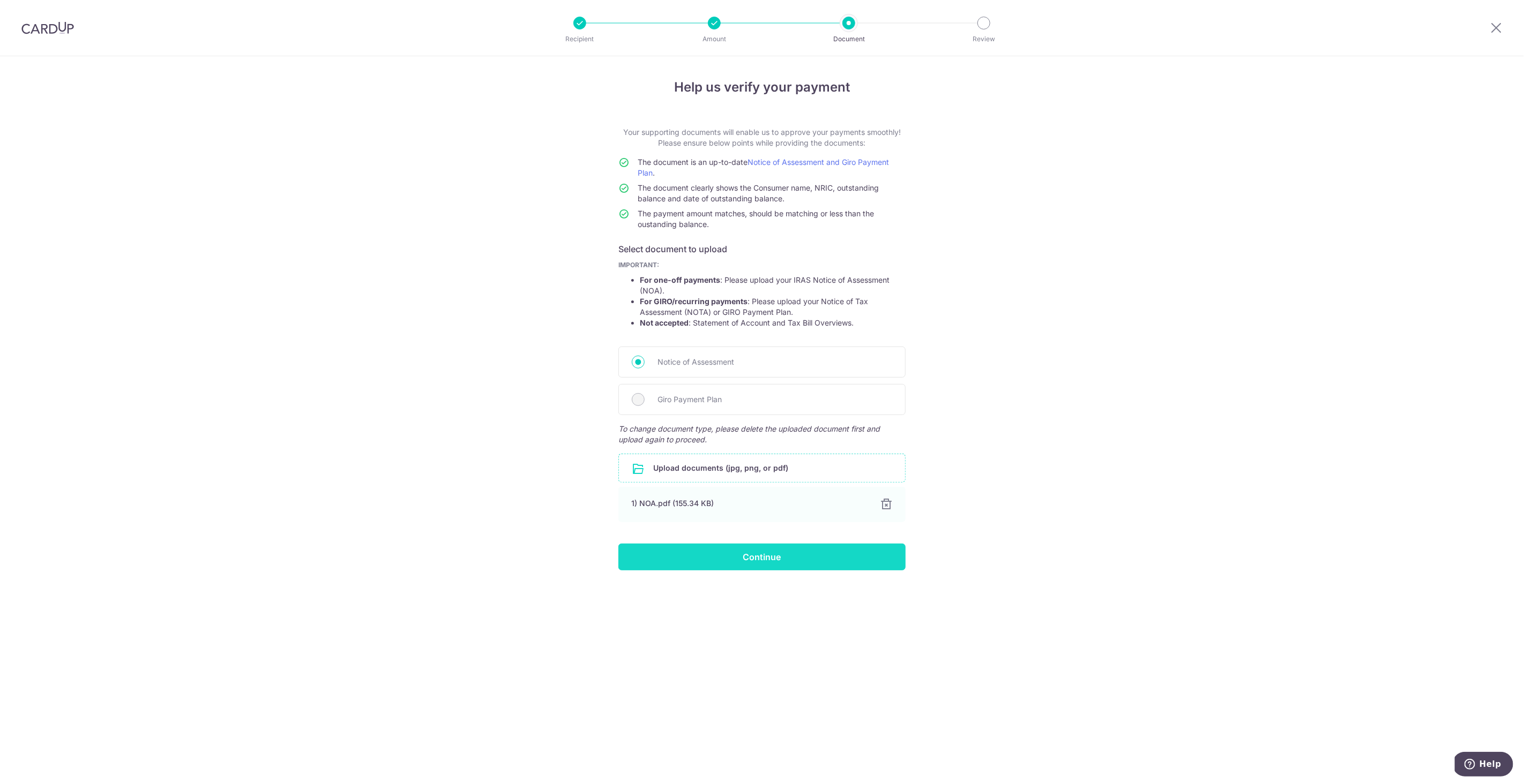
click at [793, 559] on input "Continue" at bounding box center [761, 556] width 287 height 27
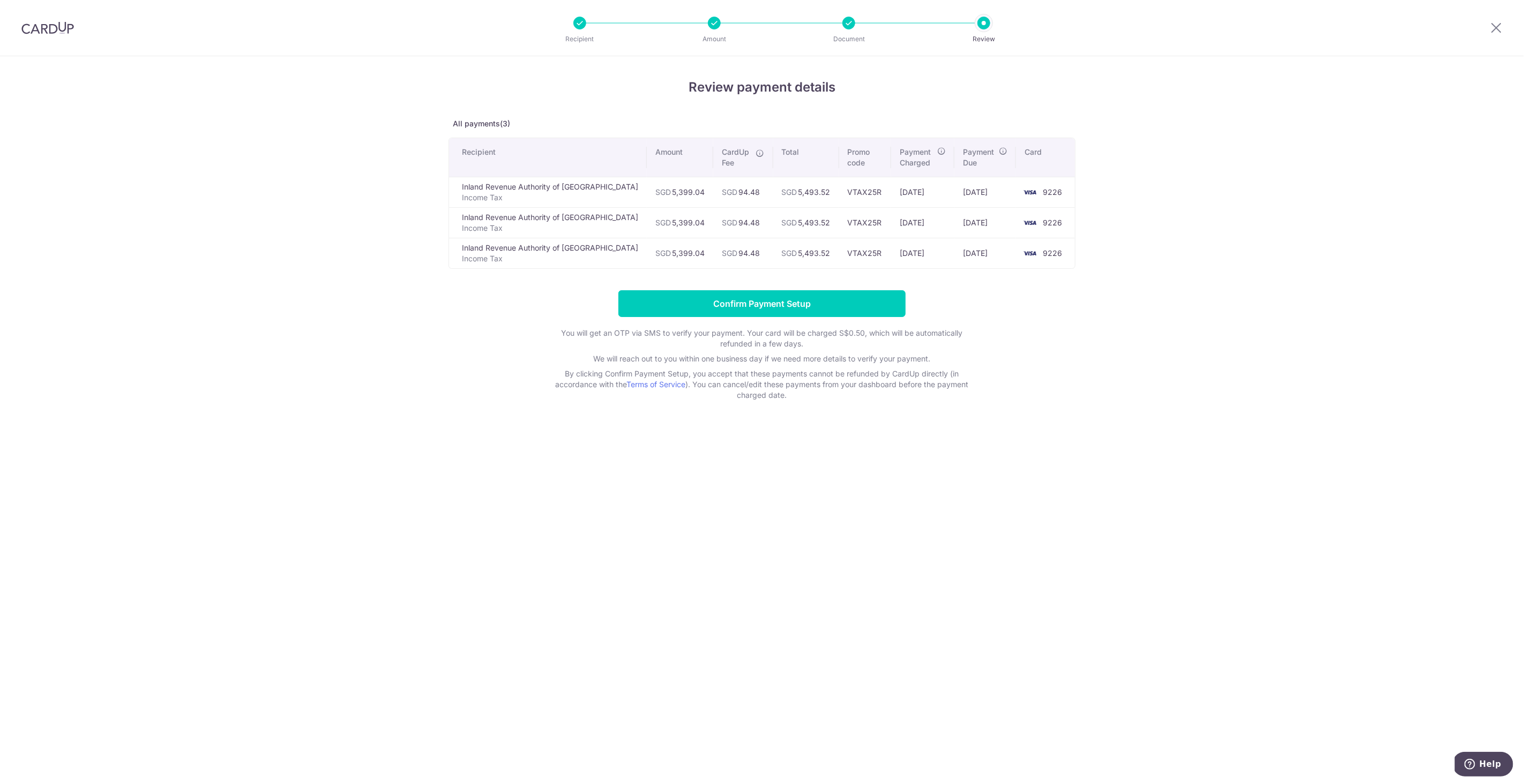
click at [1093, 307] on div "Review payment details All payments(3) Recipient Amount CardUp Fee Total Promo …" at bounding box center [762, 420] width 1524 height 728
click at [771, 306] on input "Confirm Payment Setup" at bounding box center [761, 303] width 287 height 27
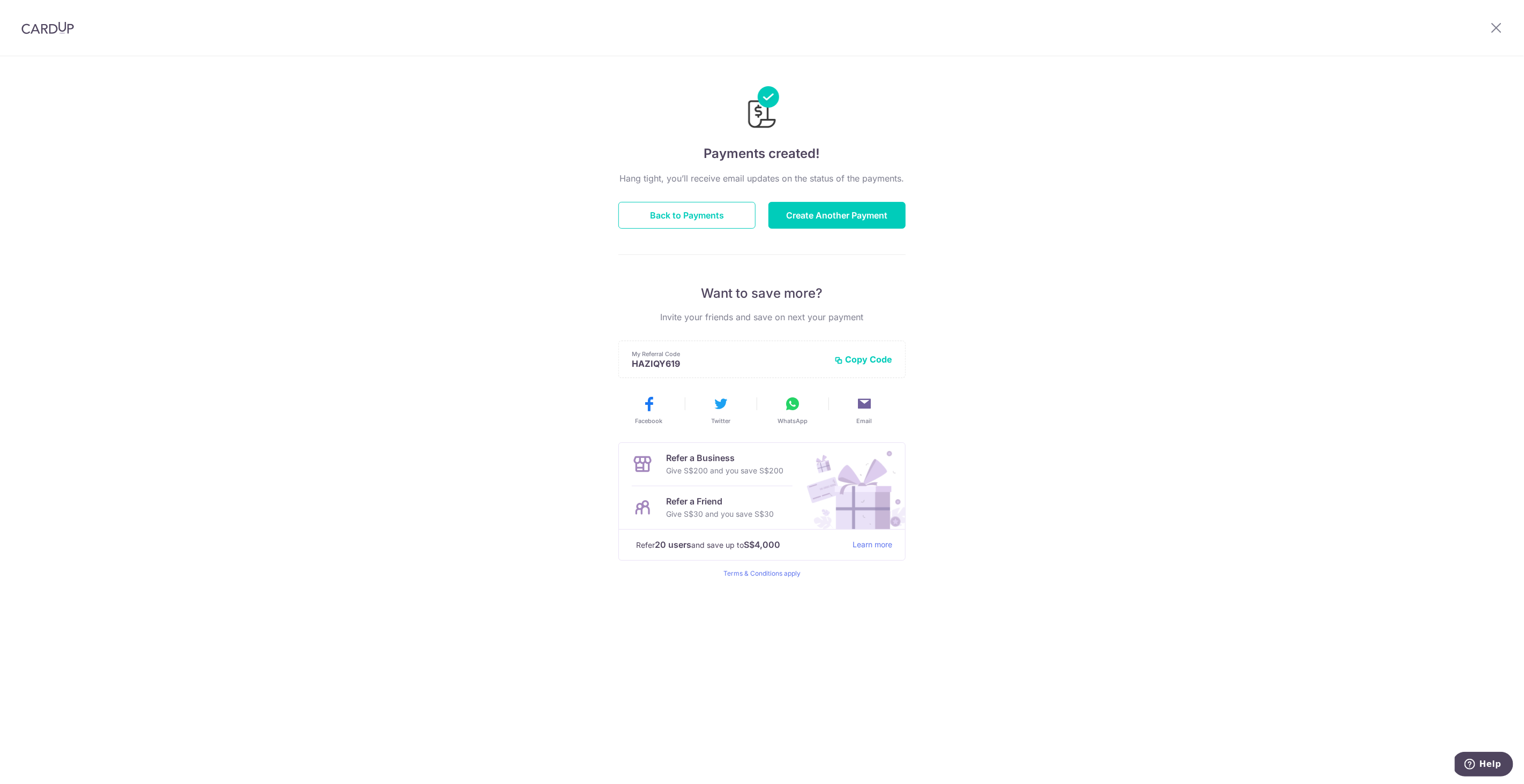
click at [975, 300] on div "Payments created! Hang tight, you’ll receive email updates on the status of the…" at bounding box center [762, 420] width 1524 height 728
click at [706, 221] on button "Back to Payments" at bounding box center [687, 215] width 137 height 27
